Goal: Communication & Community: Answer question/provide support

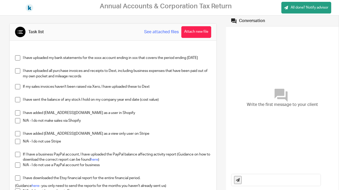
scroll to position [37, 0]
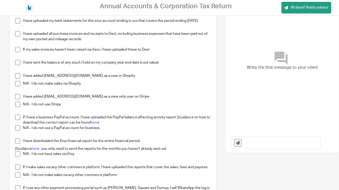
click at [252, 143] on input "text" at bounding box center [282, 143] width 76 height 12
click at [300, 144] on input "Hi [PERSON_NAME], HSBC statements are in Xero Files"" at bounding box center [282, 143] width 76 height 12
click at [318, 143] on input "Hi [PERSON_NAME], HSBC statements are in "Xero Files"" at bounding box center [282, 143] width 76 height 12
click at [260, 143] on input "Hi [PERSON_NAME], HSBC statements are in "Xero Files"" at bounding box center [282, 143] width 76 height 12
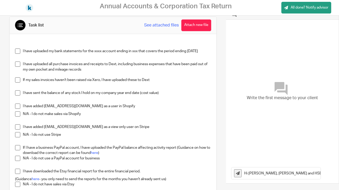
scroll to position [8, 0]
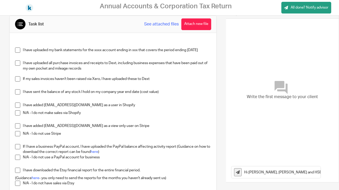
click at [18, 51] on span at bounding box center [17, 50] width 5 height 5
click at [18, 63] on span at bounding box center [17, 63] width 5 height 5
click at [18, 80] on span at bounding box center [17, 78] width 5 height 5
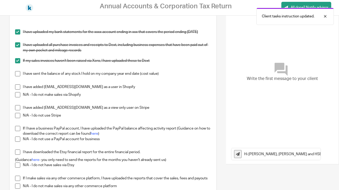
scroll to position [28, 0]
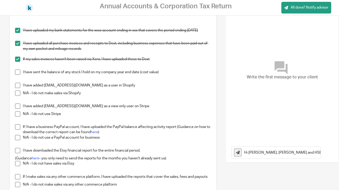
click at [18, 73] on span at bounding box center [17, 72] width 5 height 5
click at [17, 85] on span at bounding box center [17, 85] width 5 height 5
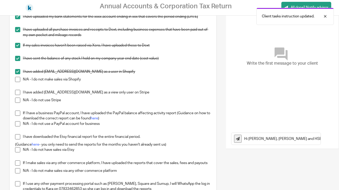
scroll to position [47, 0]
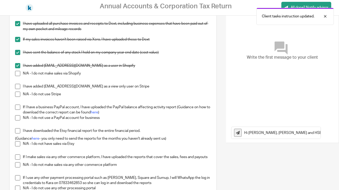
click at [18, 75] on span at bounding box center [17, 73] width 5 height 5
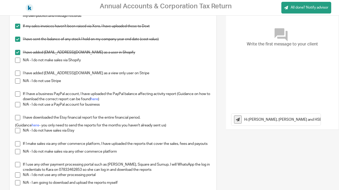
scroll to position [0, 12]
click at [319, 119] on input "Hi [PERSON_NAME], [PERSON_NAME] and HSBC statements are in "Xero Files"" at bounding box center [282, 120] width 76 height 12
click at [260, 120] on input "Hi [PERSON_NAME], [PERSON_NAME] and HSBC statements are in "Xero Files". Shopif…" at bounding box center [282, 120] width 76 height 12
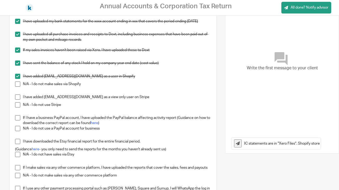
scroll to position [0, 176]
click at [260, 144] on input "Hi [PERSON_NAME], I will write some notes here as I am going through these task…" at bounding box center [282, 144] width 76 height 12
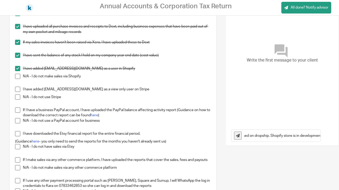
scroll to position [45, 0]
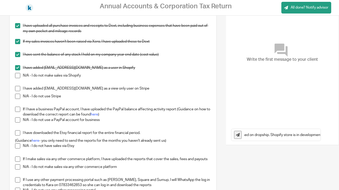
click at [18, 98] on span at bounding box center [17, 96] width 5 height 5
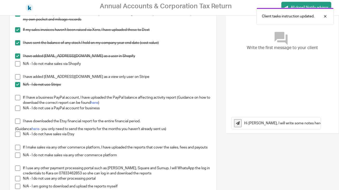
scroll to position [59, 0]
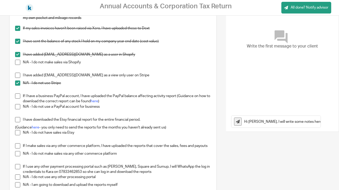
click at [18, 108] on span at bounding box center [17, 106] width 5 height 5
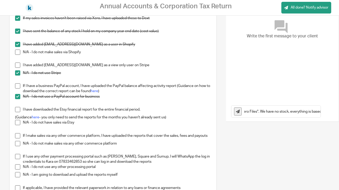
scroll to position [0, 288]
click at [320, 112] on input "Hi [PERSON_NAME], I will write some notes here as I am going through these task…" at bounding box center [282, 112] width 76 height 12
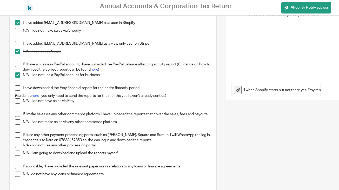
scroll to position [0, 431]
click at [18, 89] on span at bounding box center [17, 88] width 5 height 5
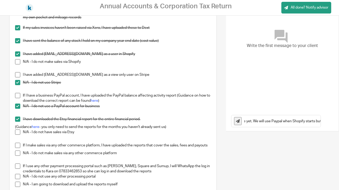
scroll to position [0, 431]
click at [319, 122] on input "Hi [PERSON_NAME], I will write some notes here as I am going through these task…" at bounding box center [282, 121] width 76 height 12
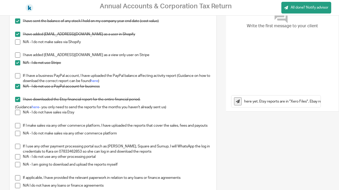
scroll to position [86, 0]
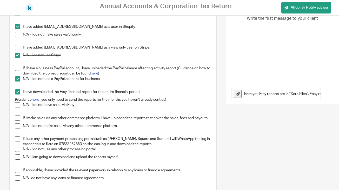
click at [18, 118] on span at bounding box center [17, 118] width 5 height 5
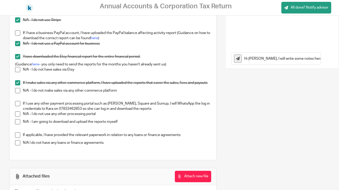
scroll to position [122, 0]
click at [19, 115] on span at bounding box center [17, 113] width 5 height 5
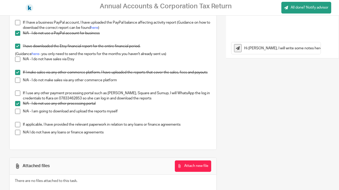
scroll to position [135, 0]
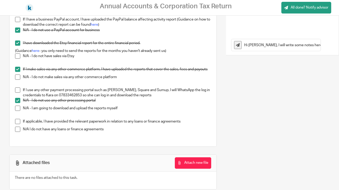
click at [18, 132] on span at bounding box center [17, 129] width 5 height 5
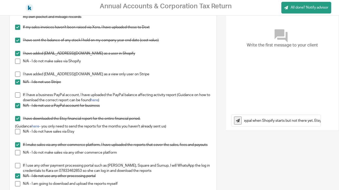
scroll to position [0, 478]
click at [319, 120] on input "Hi [PERSON_NAME], I will write some notes here as I am going through these task…" at bounding box center [282, 121] width 76 height 12
type input "Hi [PERSON_NAME], I will write some notes here as I am going through these task…"
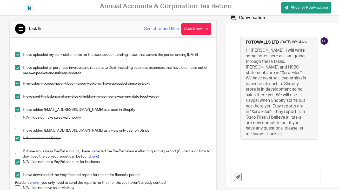
scroll to position [0, 0]
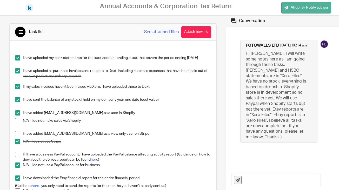
click at [312, 7] on span "All done? Notify advisor" at bounding box center [310, 7] width 38 height 5
